Goal: Information Seeking & Learning: Check status

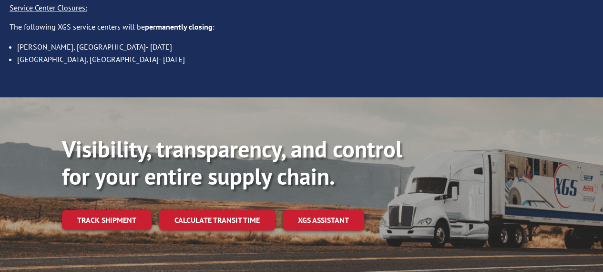
scroll to position [143, 0]
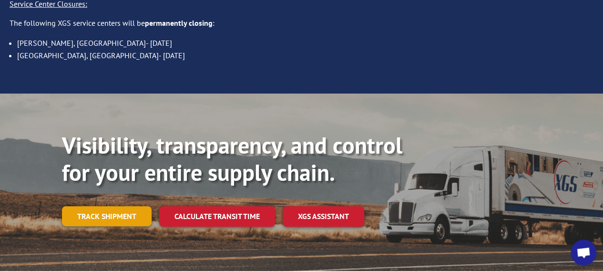
click at [122, 206] on link "Track shipment" at bounding box center [107, 216] width 90 height 20
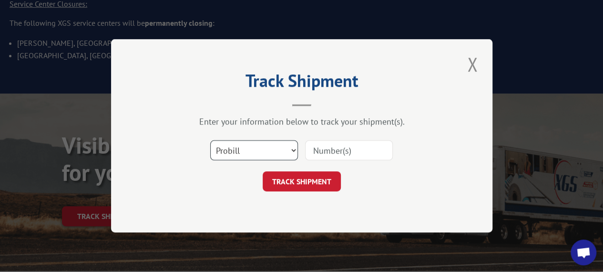
click at [282, 152] on select "Select category... Probill BOL PO" at bounding box center [254, 151] width 88 height 20
select select "bol"
click at [210, 141] on select "Select category... Probill BOL PO" at bounding box center [254, 151] width 88 height 20
click at [359, 148] on input at bounding box center [349, 151] width 88 height 20
paste input "5938065"
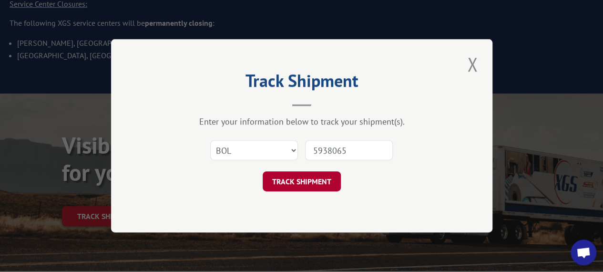
type input "5938065"
click at [306, 183] on button "TRACK SHIPMENT" at bounding box center [302, 182] width 78 height 20
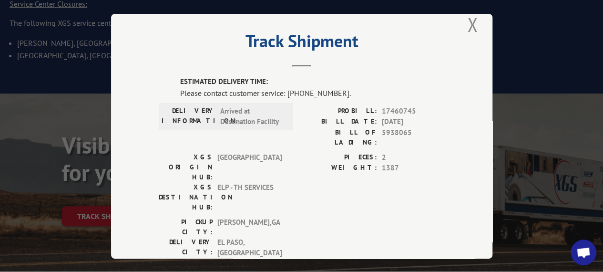
scroll to position [0, 0]
